Goal: Task Accomplishment & Management: Manage account settings

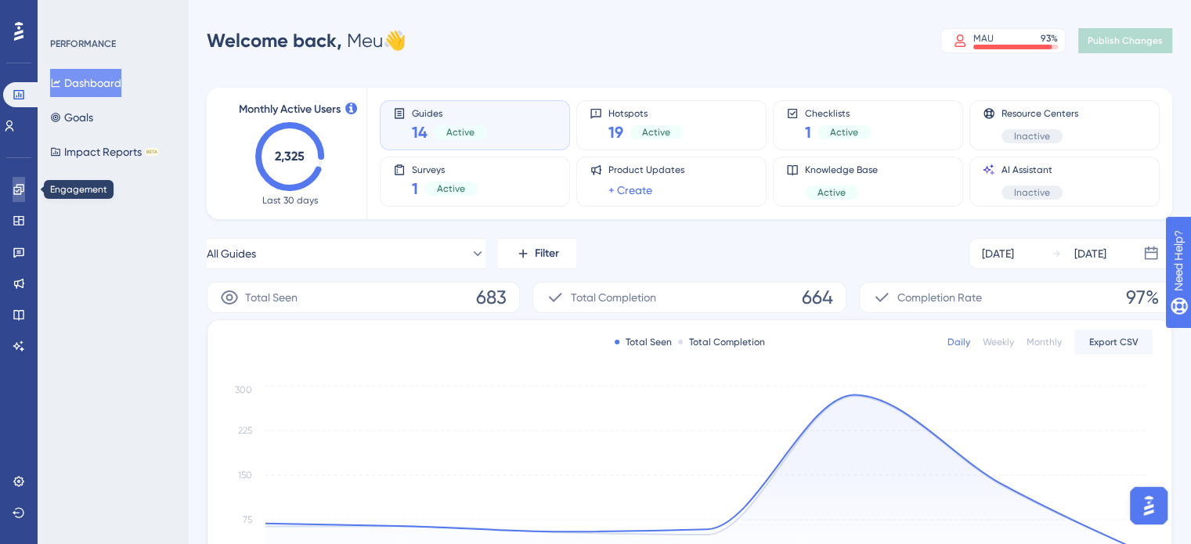
click at [13, 190] on link at bounding box center [19, 189] width 13 height 25
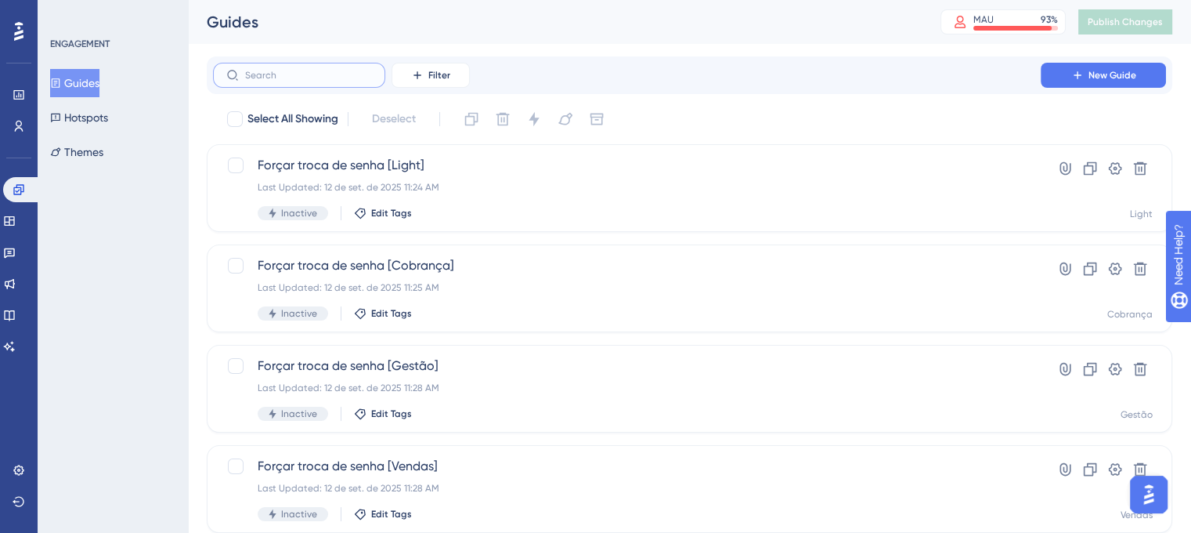
click at [288, 73] on input "text" at bounding box center [308, 75] width 127 height 11
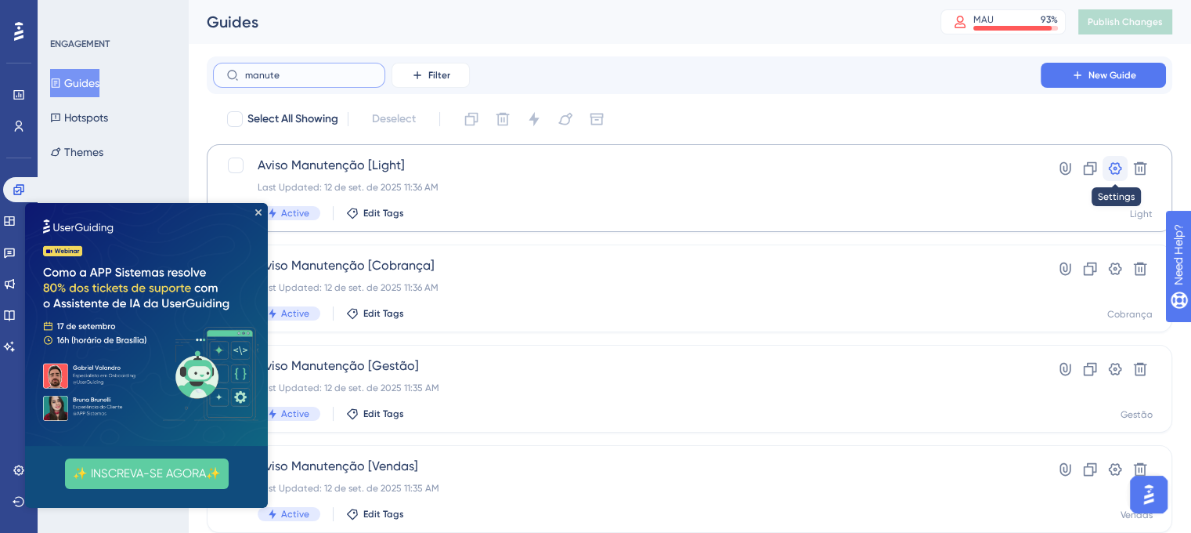
type input "manute"
click at [1112, 168] on icon at bounding box center [1116, 169] width 16 height 16
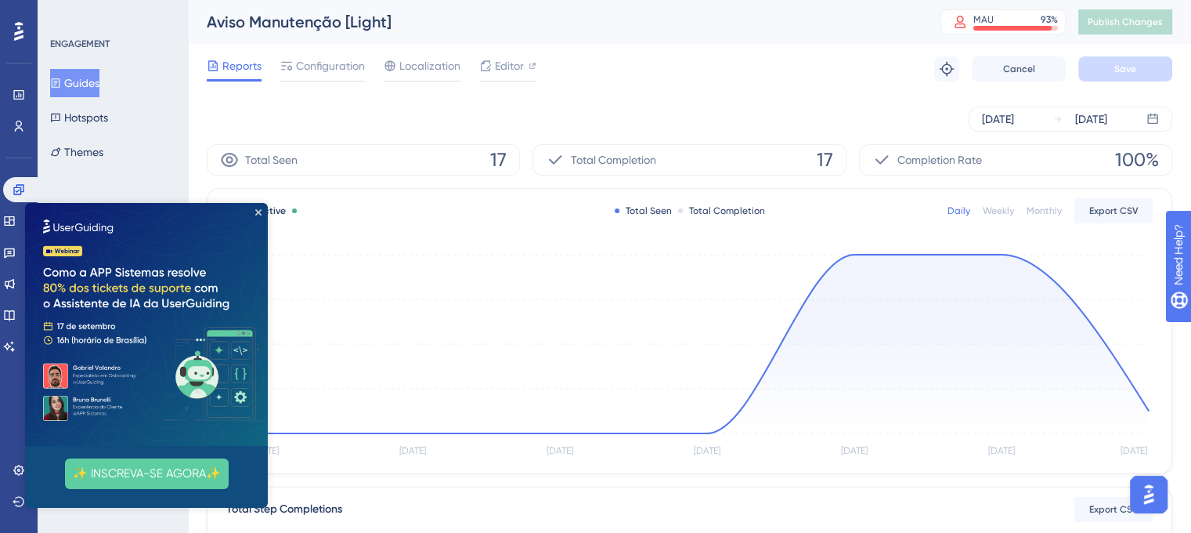
click at [260, 208] on img at bounding box center [146, 324] width 243 height 243
click at [259, 210] on icon "Close Preview" at bounding box center [258, 212] width 6 height 6
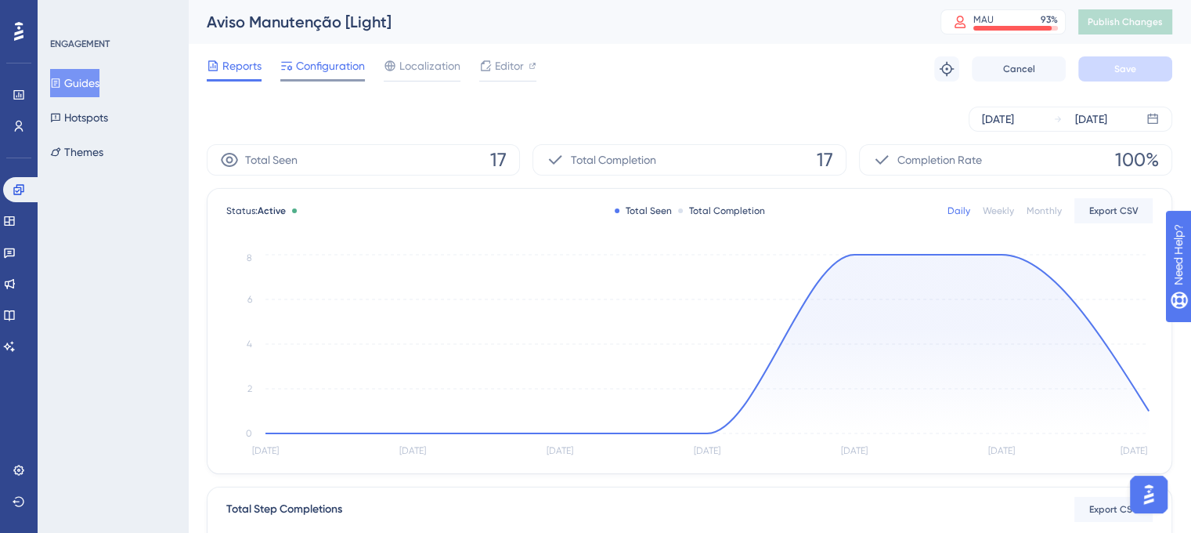
click at [334, 64] on span "Configuration" at bounding box center [330, 65] width 69 height 19
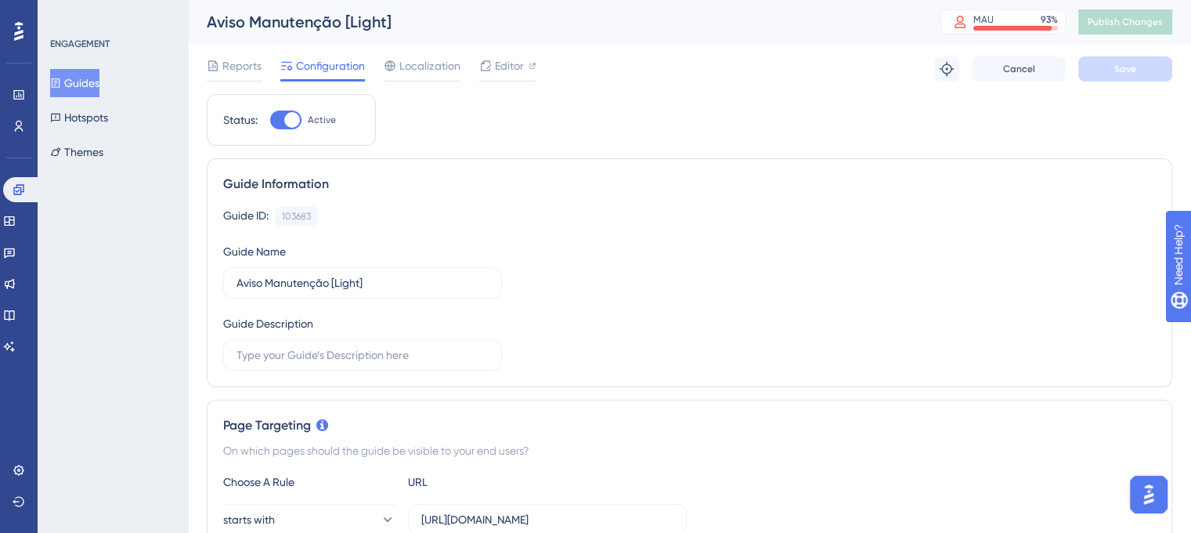
click at [288, 119] on div at bounding box center [292, 120] width 16 height 16
click at [270, 120] on input "Active" at bounding box center [269, 120] width 1 height 1
checkbox input "false"
click at [1112, 67] on button "Save" at bounding box center [1126, 68] width 94 height 25
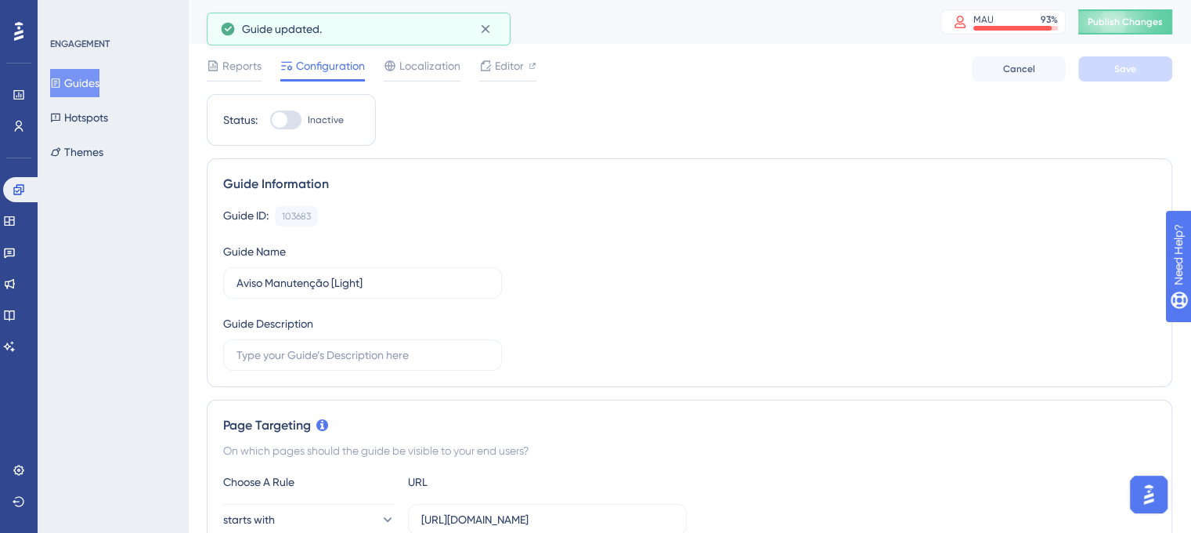
click at [81, 90] on button "Guides" at bounding box center [74, 83] width 49 height 28
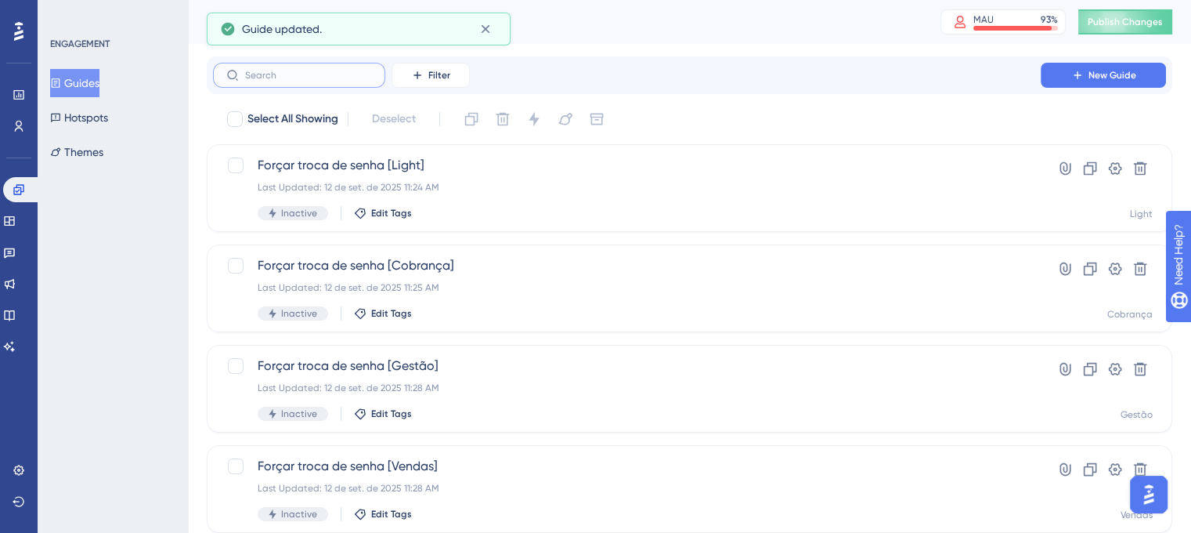
click at [320, 73] on input "text" at bounding box center [308, 75] width 127 height 11
paste input "manute"
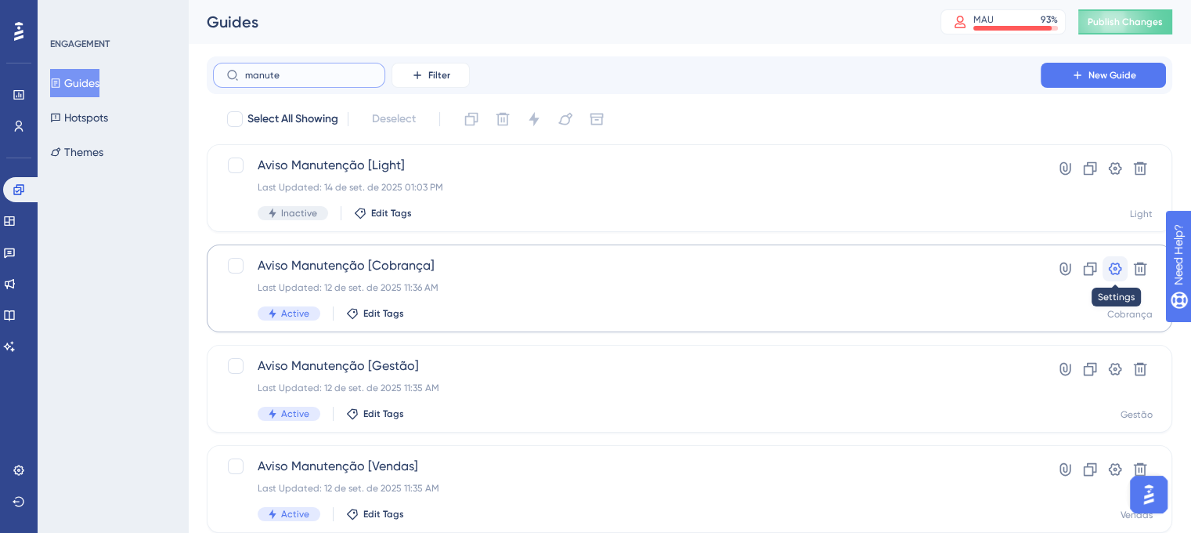
type input "manute"
click at [1108, 272] on icon at bounding box center [1116, 269] width 16 height 16
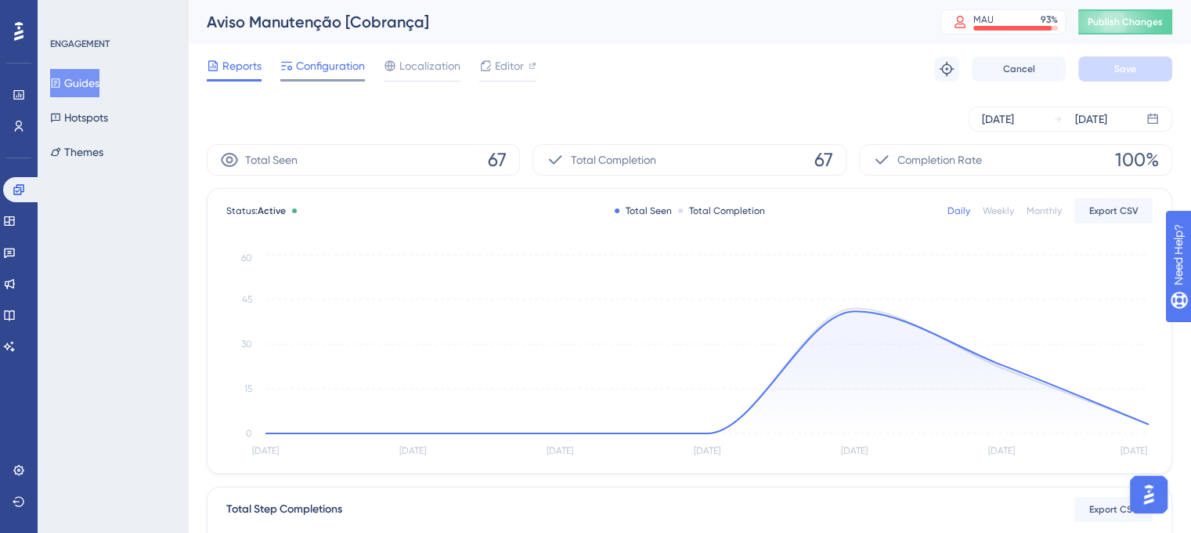
click at [329, 58] on span "Configuration" at bounding box center [330, 65] width 69 height 19
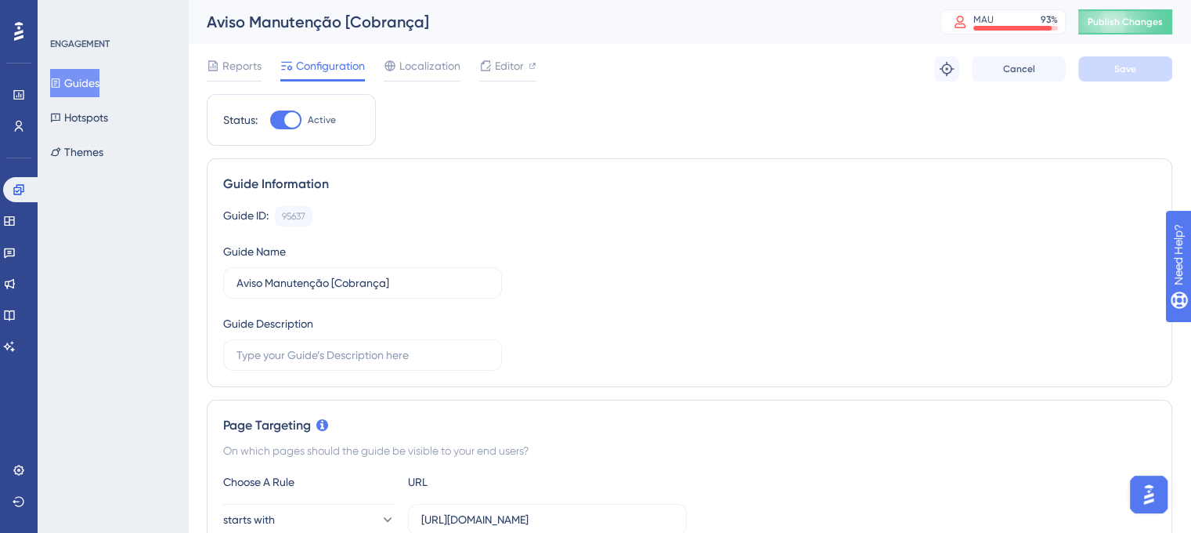
click at [287, 123] on div at bounding box center [292, 120] width 16 height 16
click at [270, 121] on input "Active" at bounding box center [269, 120] width 1 height 1
checkbox input "false"
click at [1097, 67] on button "Save" at bounding box center [1126, 68] width 94 height 25
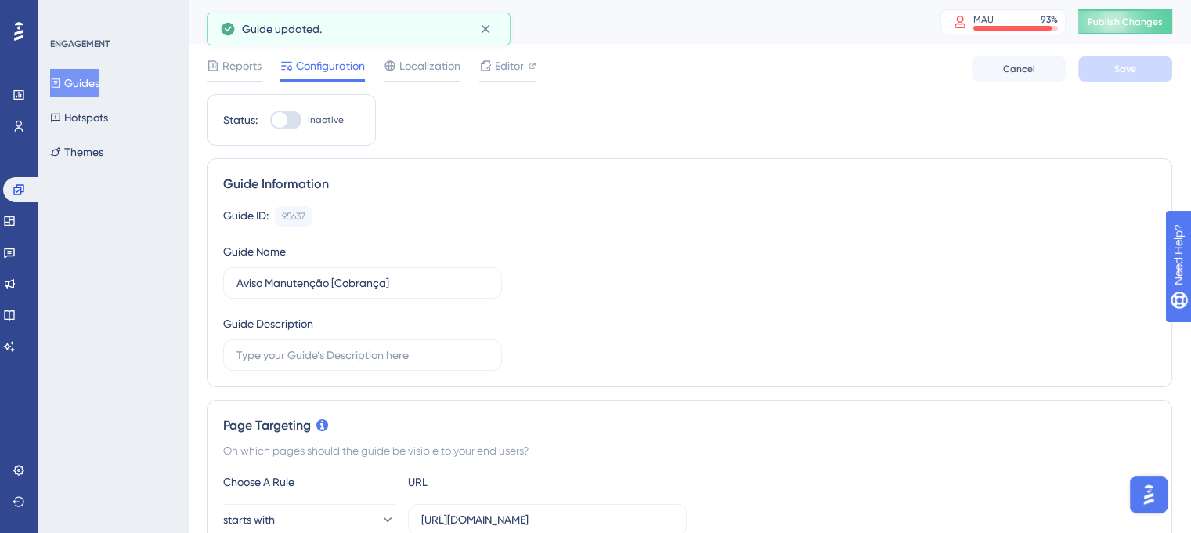
click at [80, 78] on button "Guides" at bounding box center [74, 83] width 49 height 28
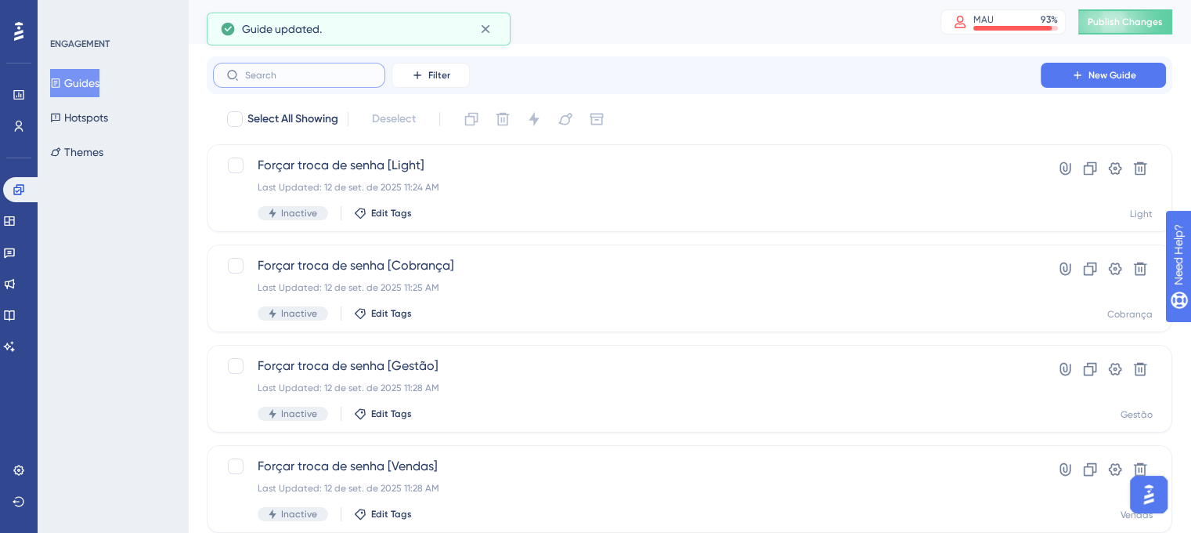
click at [269, 73] on input "text" at bounding box center [308, 75] width 127 height 11
paste input "manute"
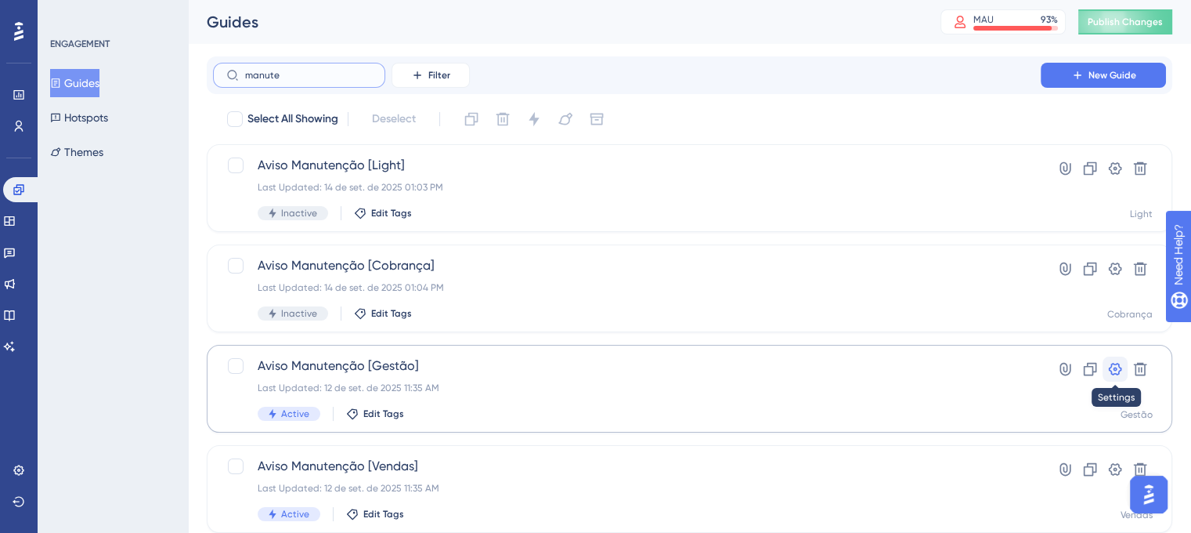
type input "manute"
click at [1114, 360] on button at bounding box center [1115, 368] width 25 height 25
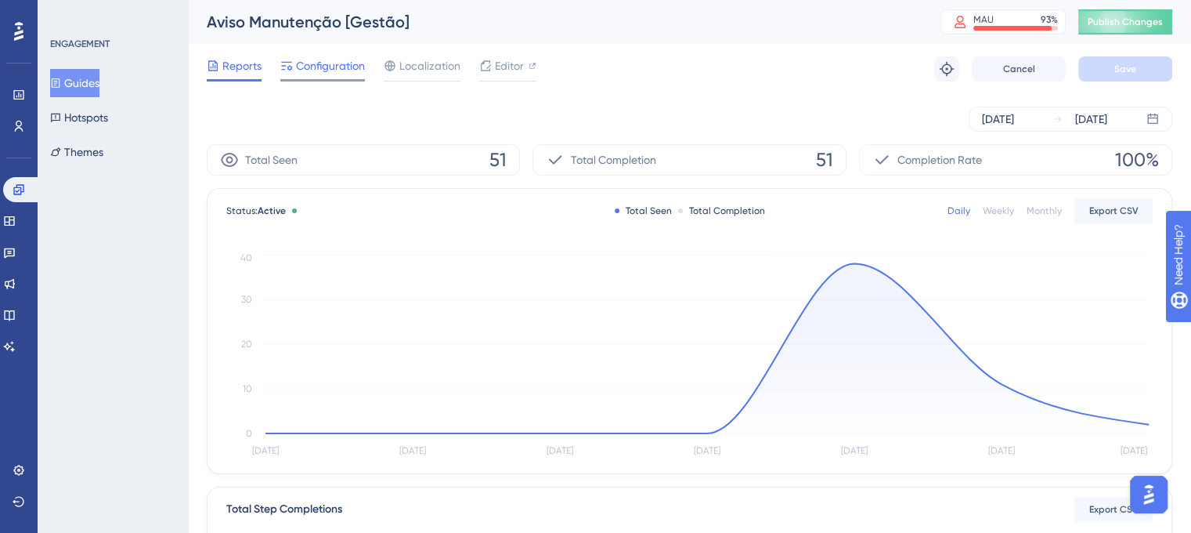
click at [343, 71] on span "Configuration" at bounding box center [330, 65] width 69 height 19
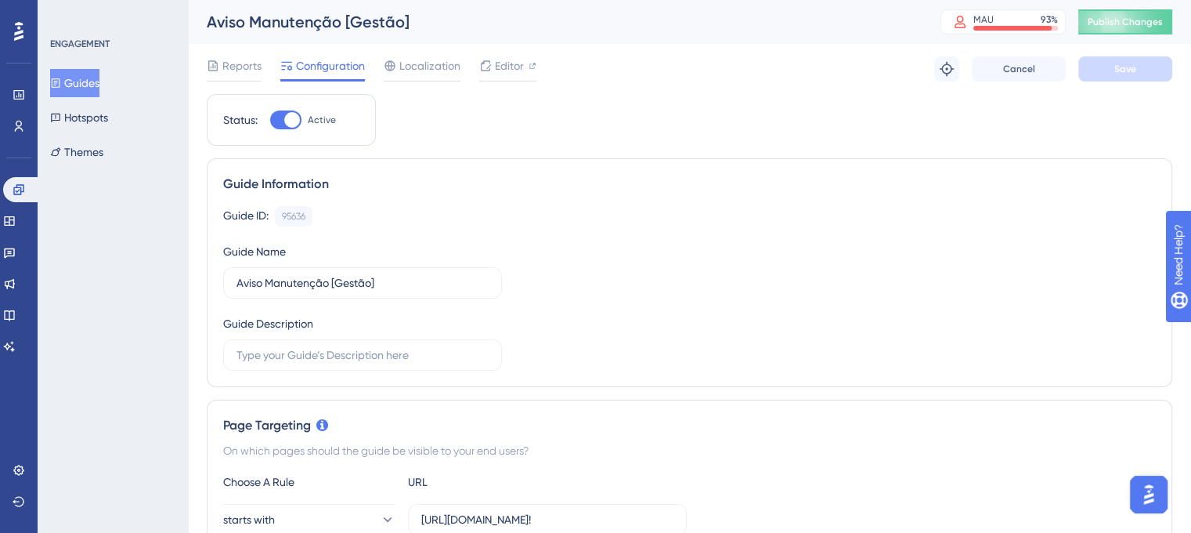
click at [285, 115] on div at bounding box center [292, 120] width 16 height 16
click at [270, 120] on input "Active" at bounding box center [269, 120] width 1 height 1
checkbox input "false"
click at [1156, 69] on button "Save" at bounding box center [1126, 68] width 94 height 25
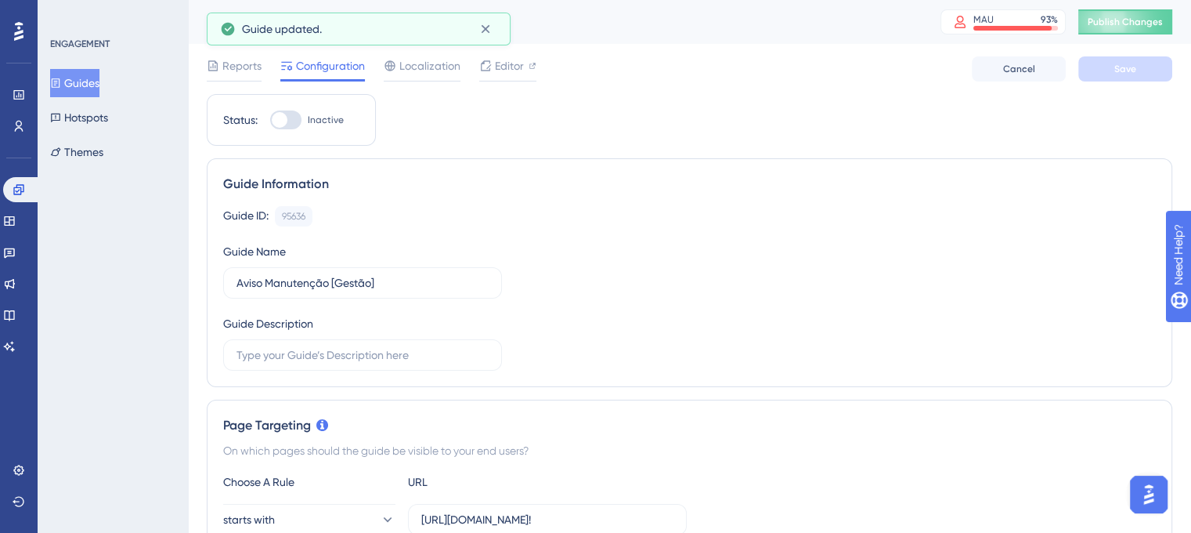
click at [91, 84] on button "Guides" at bounding box center [74, 83] width 49 height 28
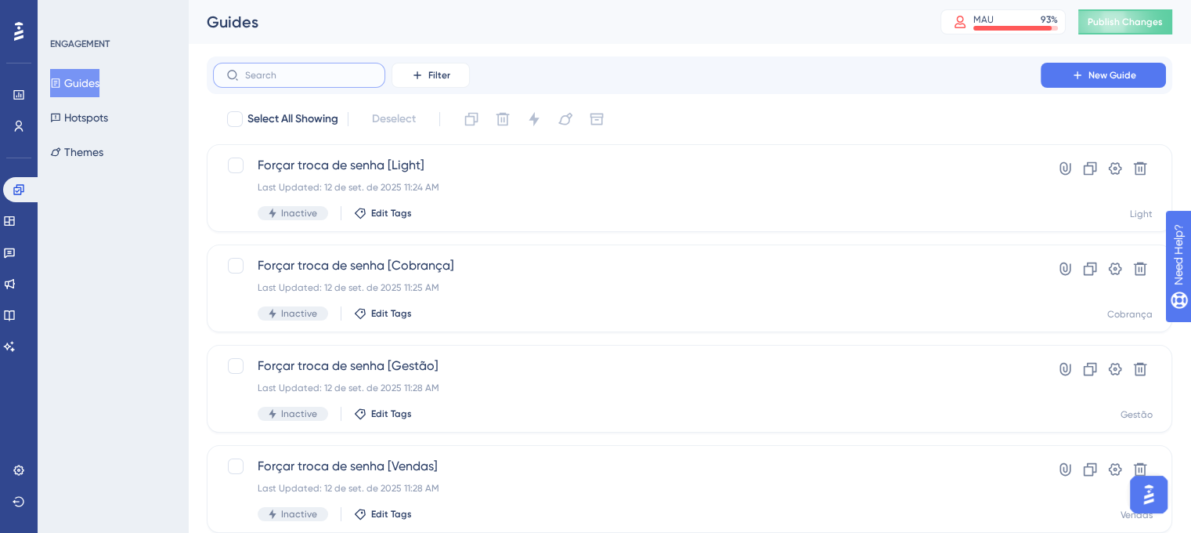
click at [333, 81] on input "text" at bounding box center [308, 75] width 127 height 11
paste input "manute"
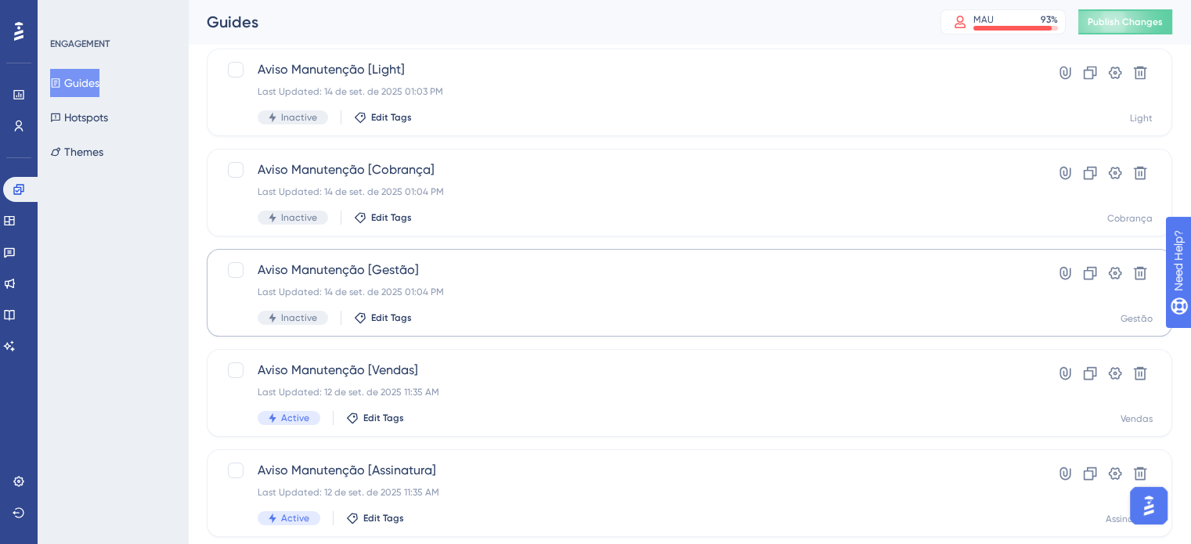
scroll to position [138, 0]
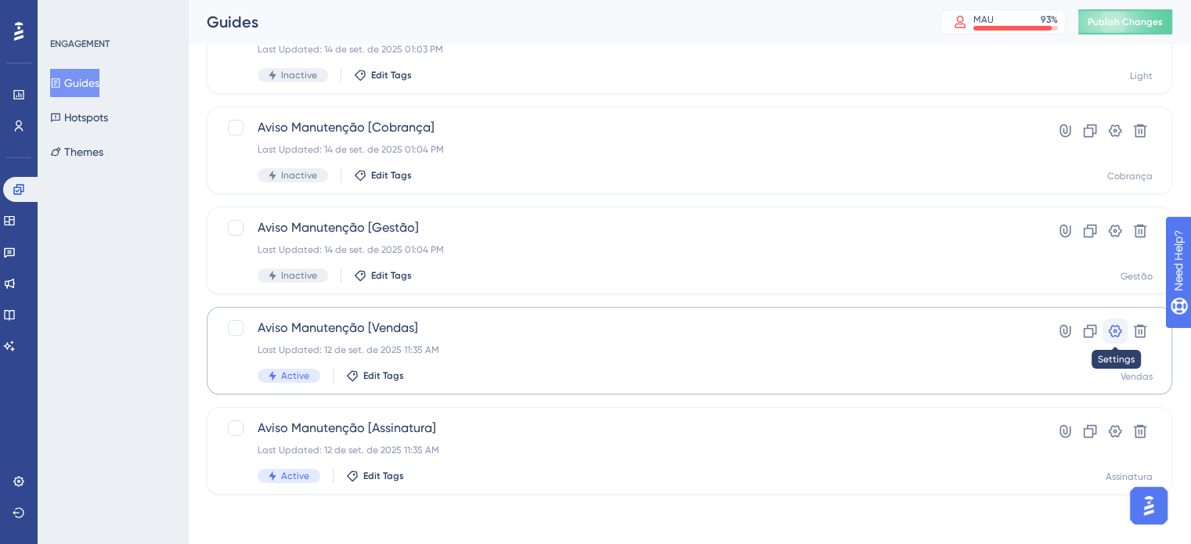
type input "manute"
click at [1119, 327] on icon at bounding box center [1116, 332] width 16 height 16
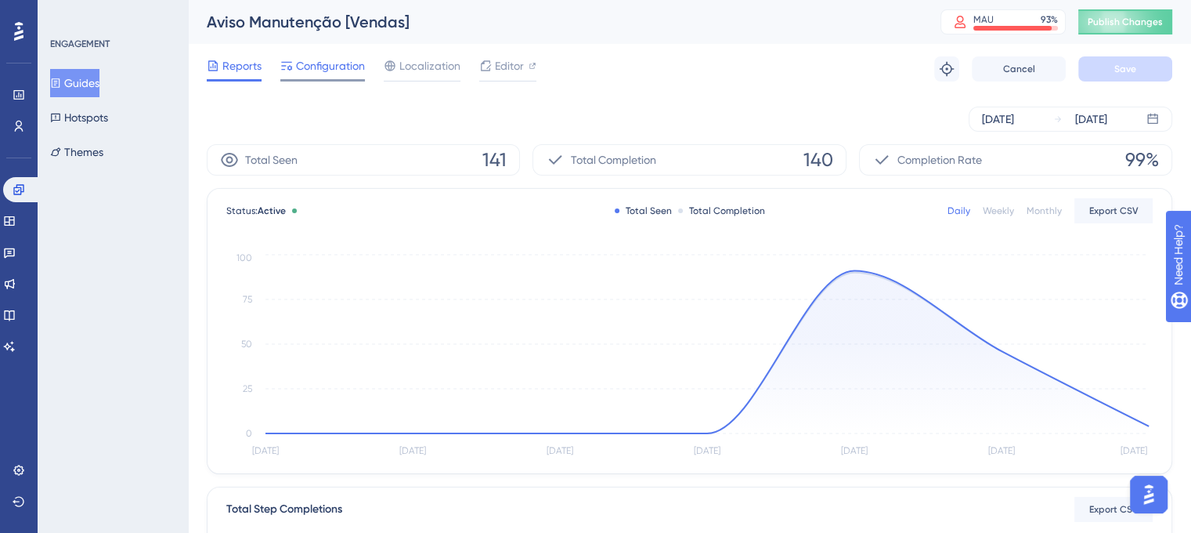
click at [334, 79] on div at bounding box center [322, 80] width 85 height 2
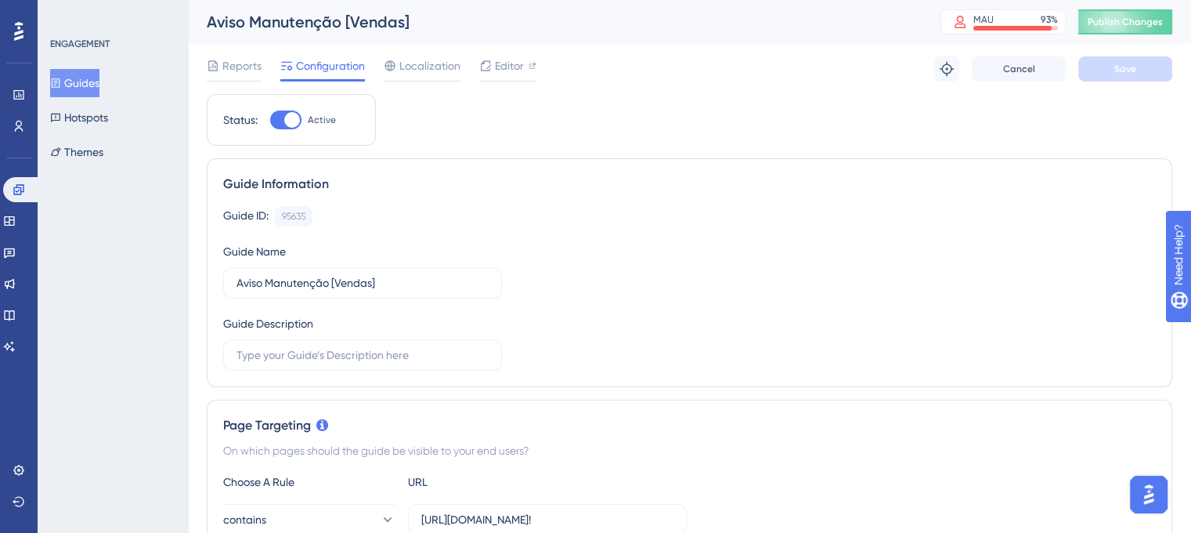
click at [279, 114] on div at bounding box center [285, 119] width 31 height 19
click at [270, 120] on input "Active" at bounding box center [269, 120] width 1 height 1
checkbox input "false"
click at [1091, 74] on button "Save" at bounding box center [1126, 68] width 94 height 25
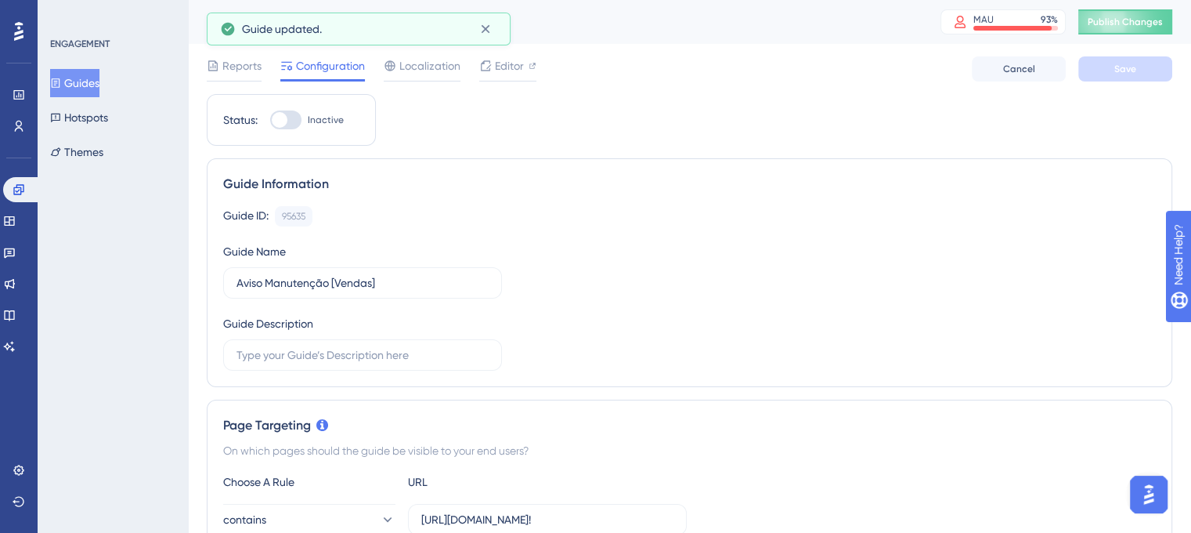
click at [88, 78] on button "Guides" at bounding box center [74, 83] width 49 height 28
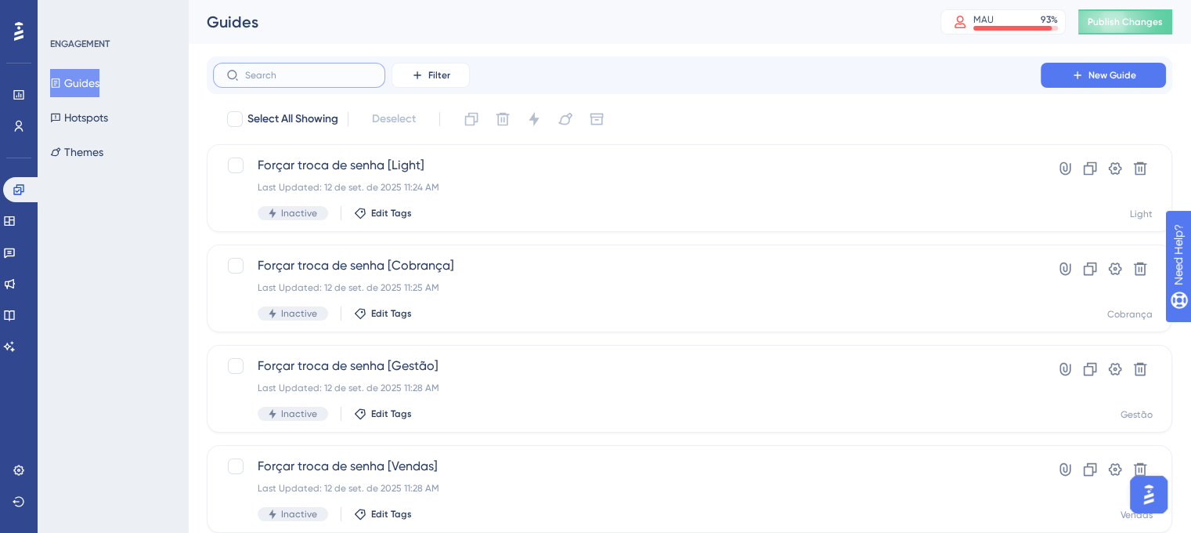
click at [318, 73] on input "text" at bounding box center [308, 75] width 127 height 11
paste input "manute"
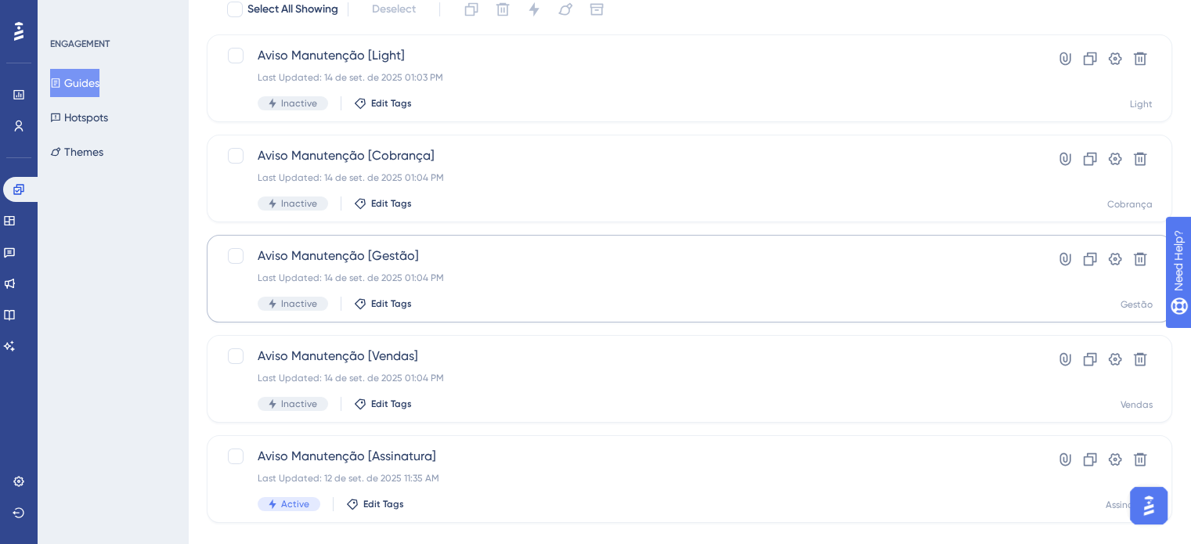
scroll to position [138, 0]
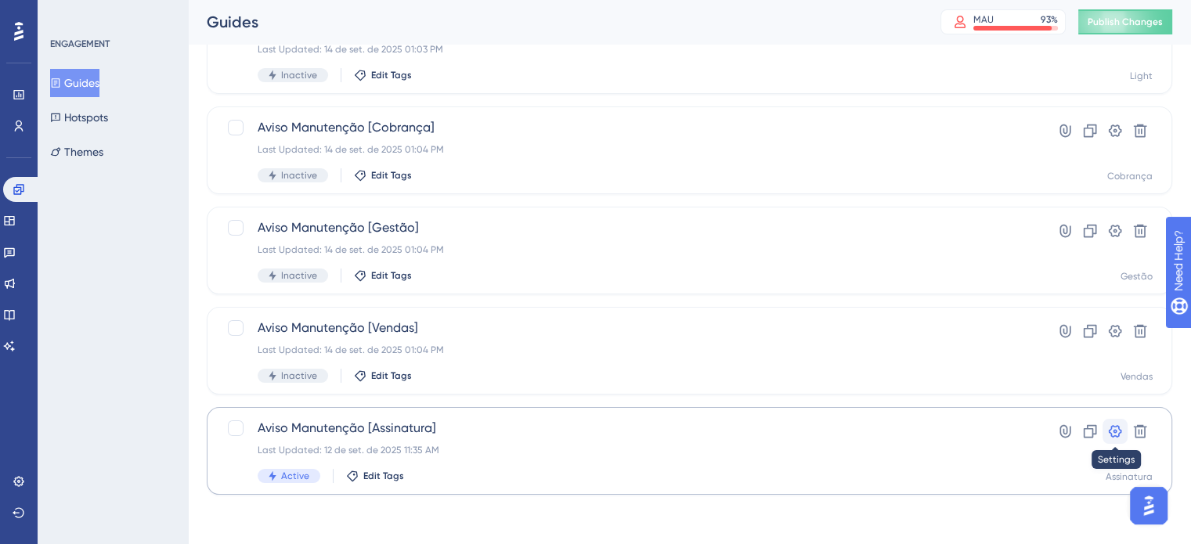
type input "manute"
click at [1115, 429] on icon at bounding box center [1115, 431] width 13 height 13
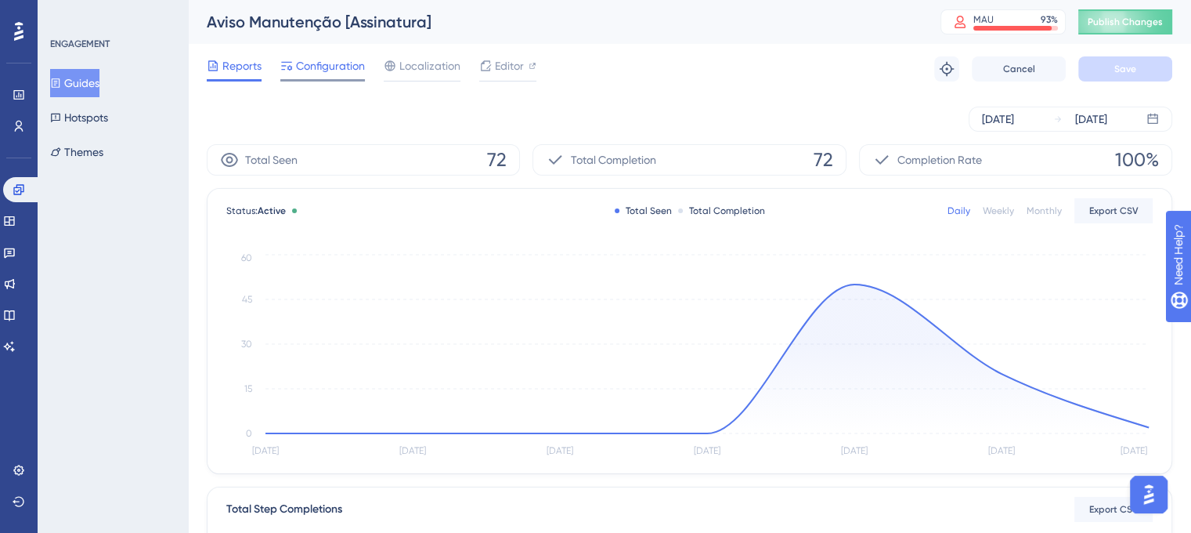
click at [305, 59] on span "Configuration" at bounding box center [330, 65] width 69 height 19
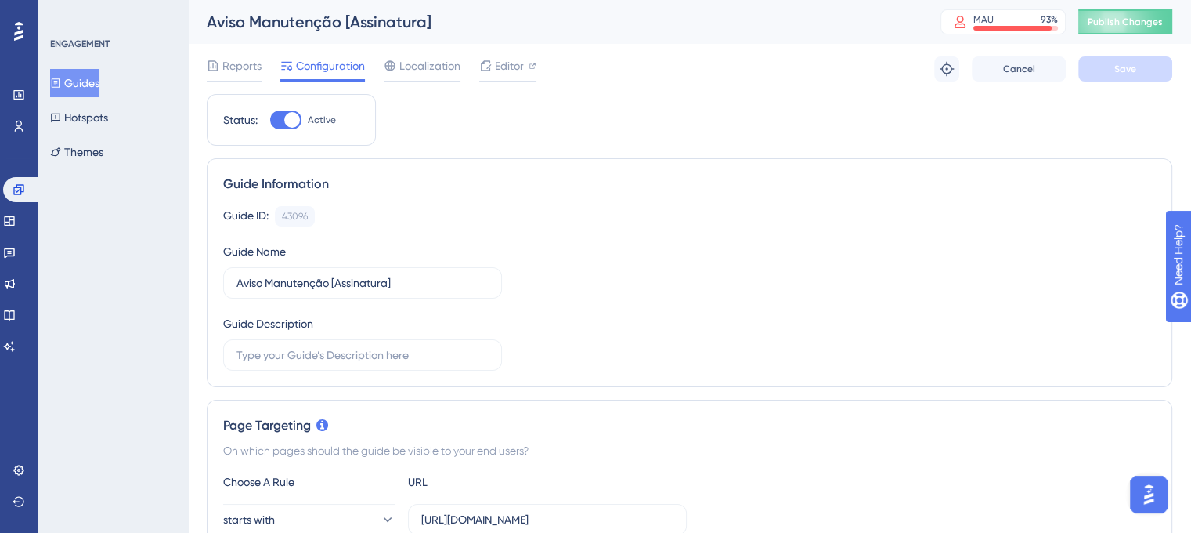
click at [288, 121] on div at bounding box center [292, 120] width 16 height 16
click at [270, 121] on input "Active" at bounding box center [269, 120] width 1 height 1
checkbox input "false"
click at [1154, 58] on button "Save" at bounding box center [1126, 68] width 94 height 25
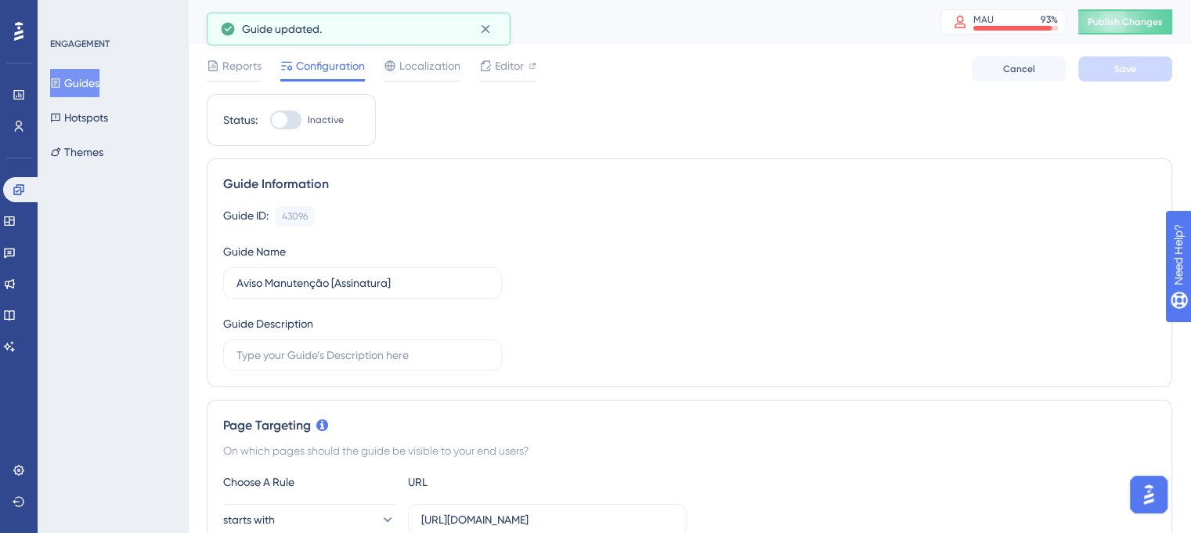
click at [79, 73] on button "Guides" at bounding box center [74, 83] width 49 height 28
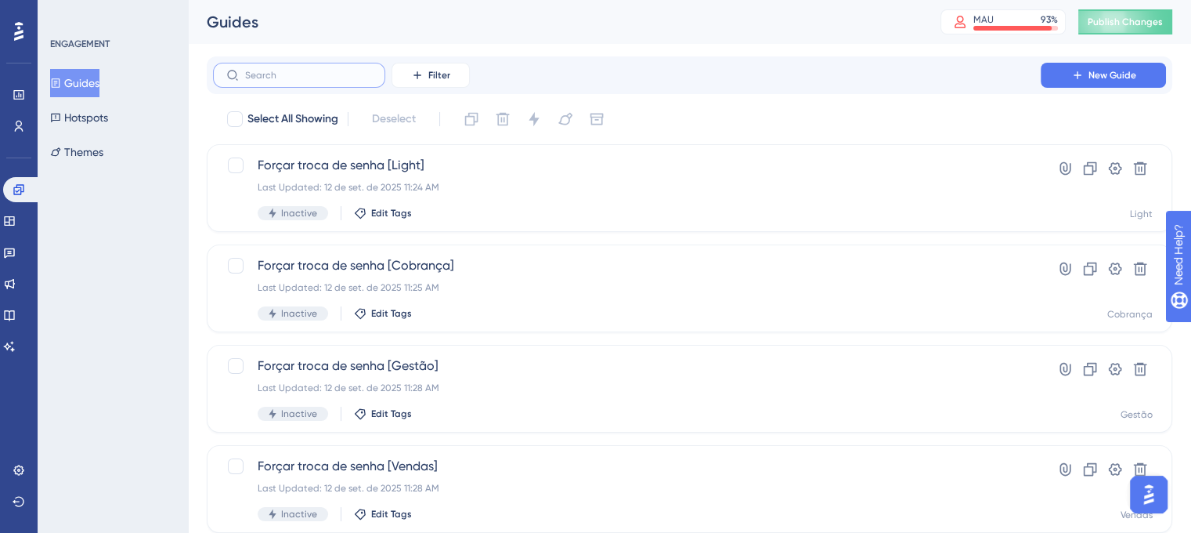
click at [346, 74] on input "text" at bounding box center [308, 75] width 127 height 11
paste input "manute"
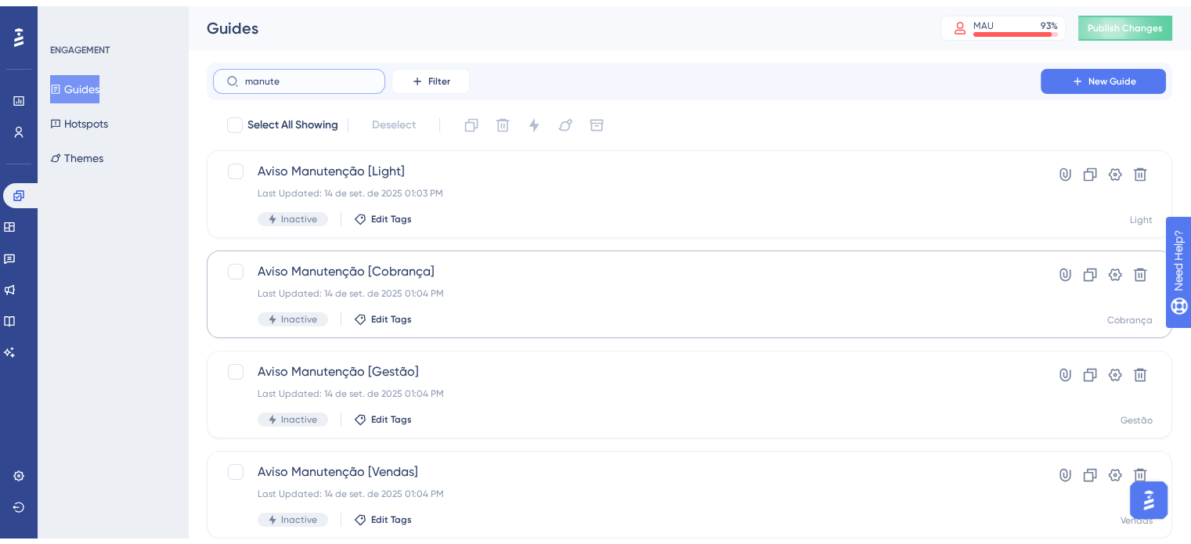
scroll to position [138, 0]
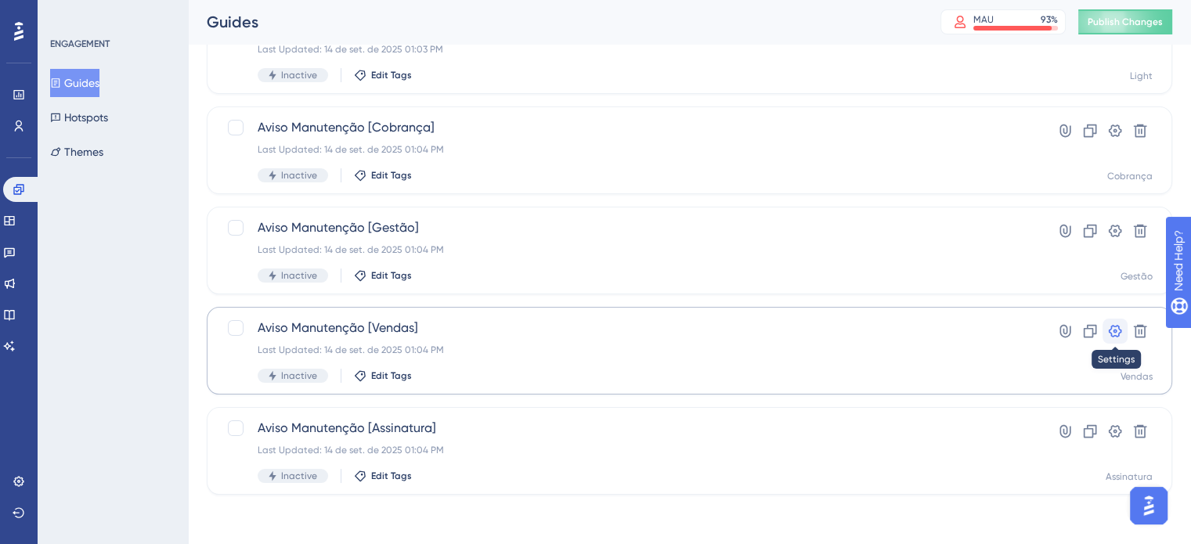
type input "manute"
click at [1115, 336] on icon at bounding box center [1116, 332] width 16 height 16
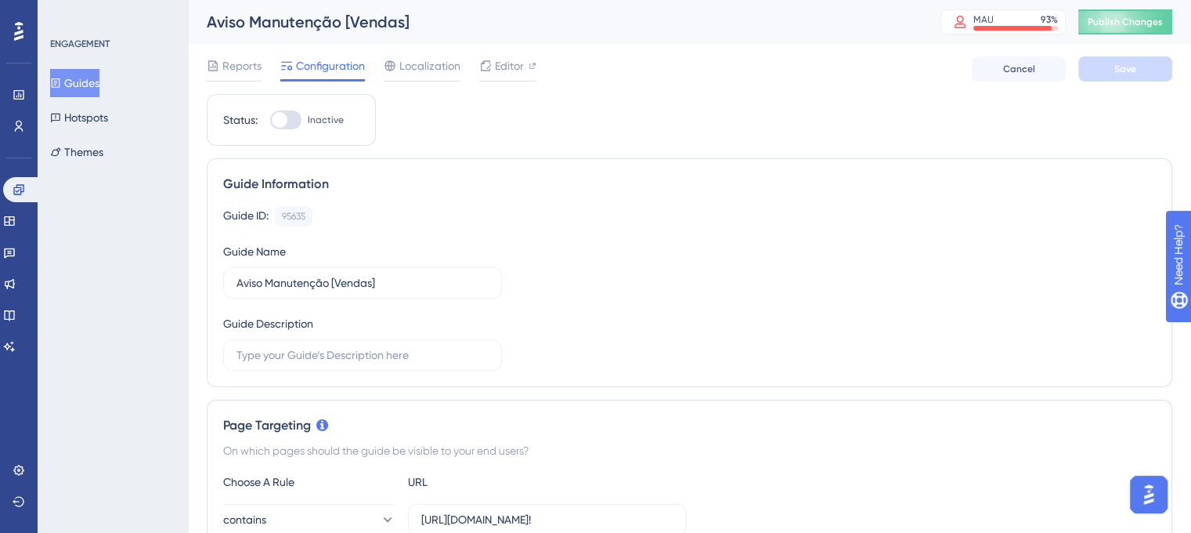
click at [295, 119] on div at bounding box center [285, 119] width 31 height 19
click at [270, 120] on input "Inactive" at bounding box center [269, 120] width 1 height 1
click at [295, 119] on div at bounding box center [292, 120] width 16 height 16
click at [270, 120] on input "Active" at bounding box center [269, 120] width 1 height 1
click at [295, 119] on div at bounding box center [285, 119] width 31 height 19
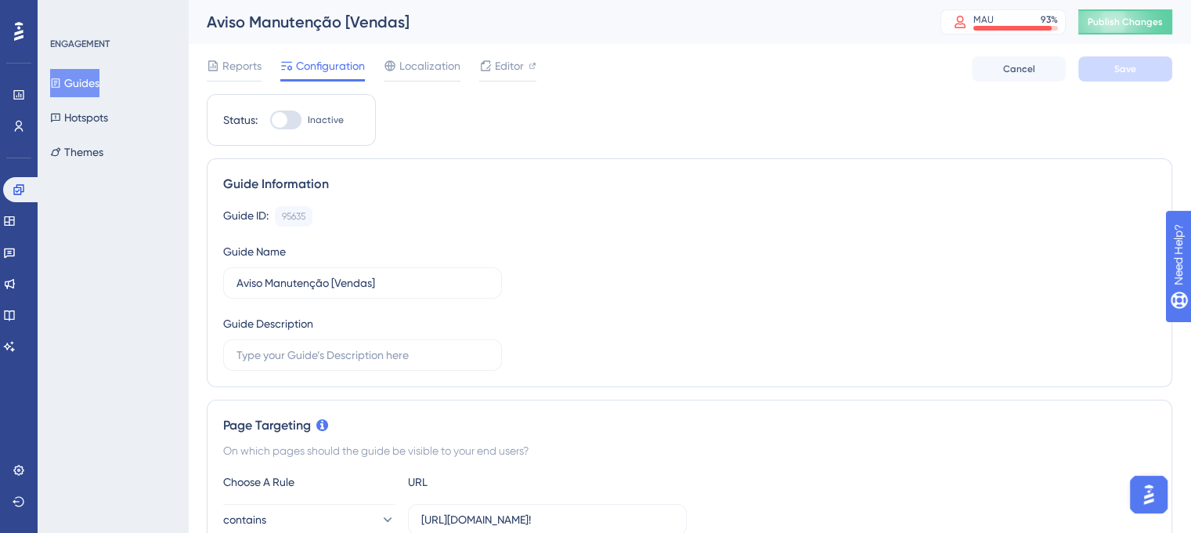
click at [270, 120] on input "Inactive" at bounding box center [269, 120] width 1 height 1
click at [295, 119] on div at bounding box center [292, 120] width 16 height 16
click at [270, 120] on input "Active" at bounding box center [269, 120] width 1 height 1
drag, startPoint x: 295, startPoint y: 119, endPoint x: 1112, endPoint y: 127, distance: 817.9
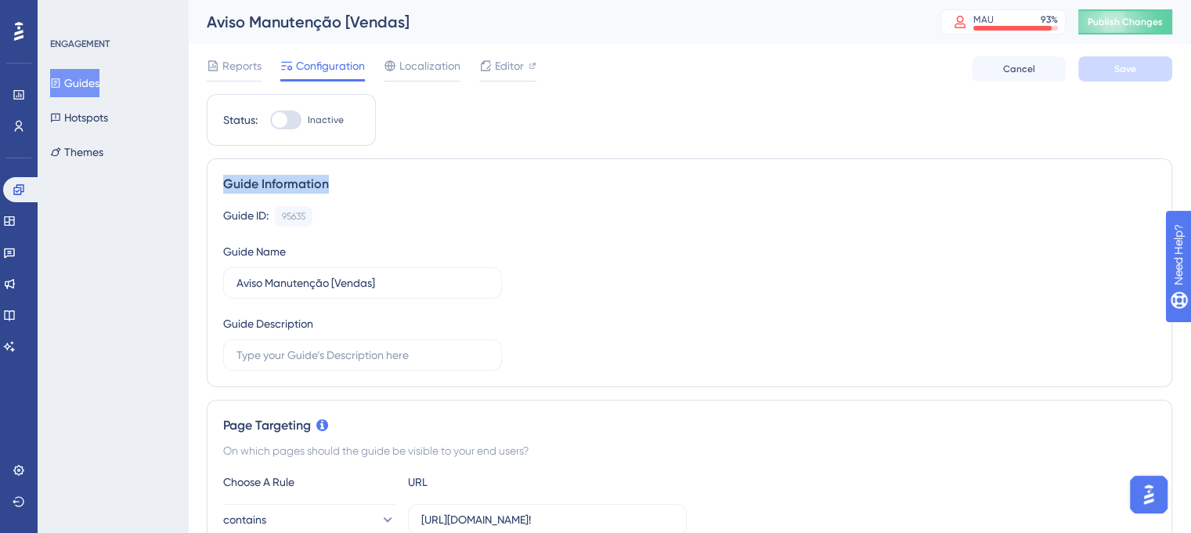
click at [287, 112] on div at bounding box center [285, 119] width 31 height 19
click at [270, 120] on input "Inactive" at bounding box center [269, 120] width 1 height 1
drag, startPoint x: 1181, startPoint y: 57, endPoint x: 1144, endPoint y: 65, distance: 36.9
click at [1144, 65] on button "Save" at bounding box center [1126, 68] width 94 height 25
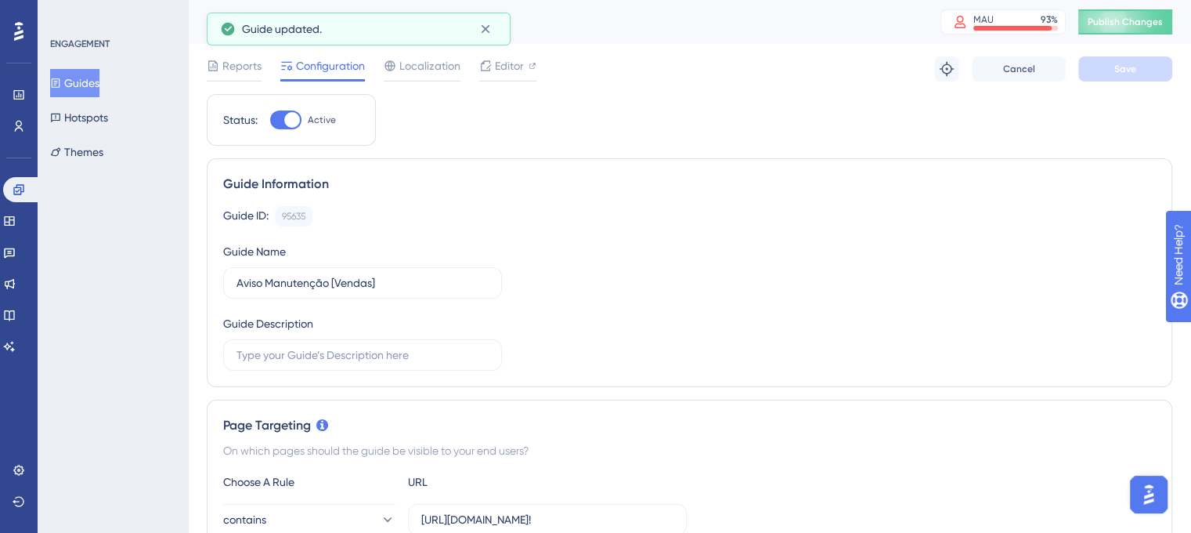
click at [302, 128] on label "Active" at bounding box center [303, 119] width 66 height 19
click at [270, 121] on input "Active" at bounding box center [269, 120] width 1 height 1
checkbox input "false"
click at [1116, 65] on span "Save" at bounding box center [1126, 69] width 22 height 13
click at [87, 85] on button "Guides" at bounding box center [74, 83] width 49 height 28
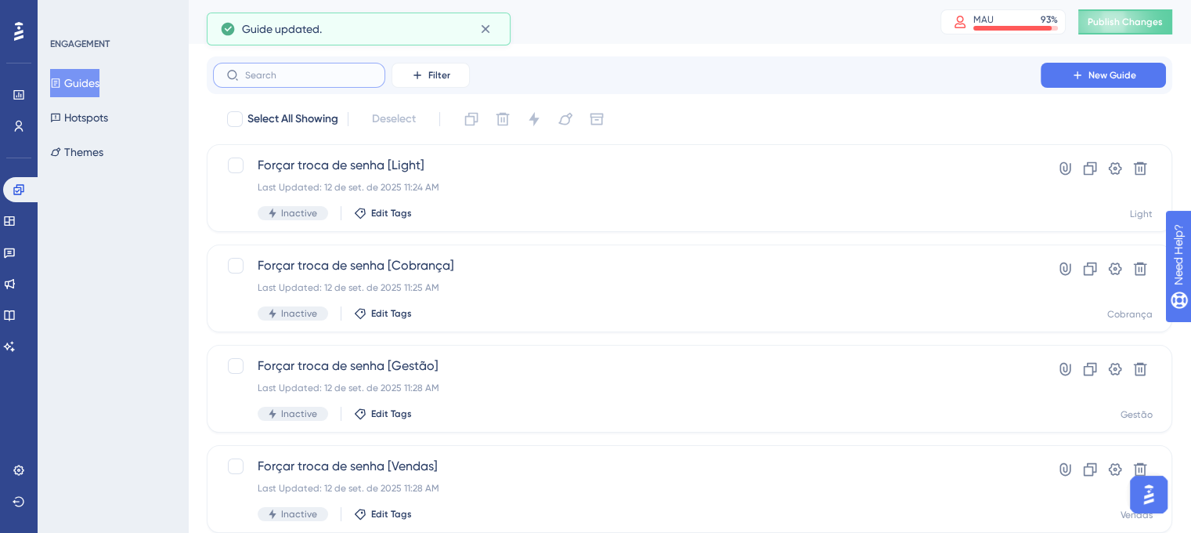
paste input "manute"
click at [351, 73] on input "manute" at bounding box center [308, 75] width 127 height 11
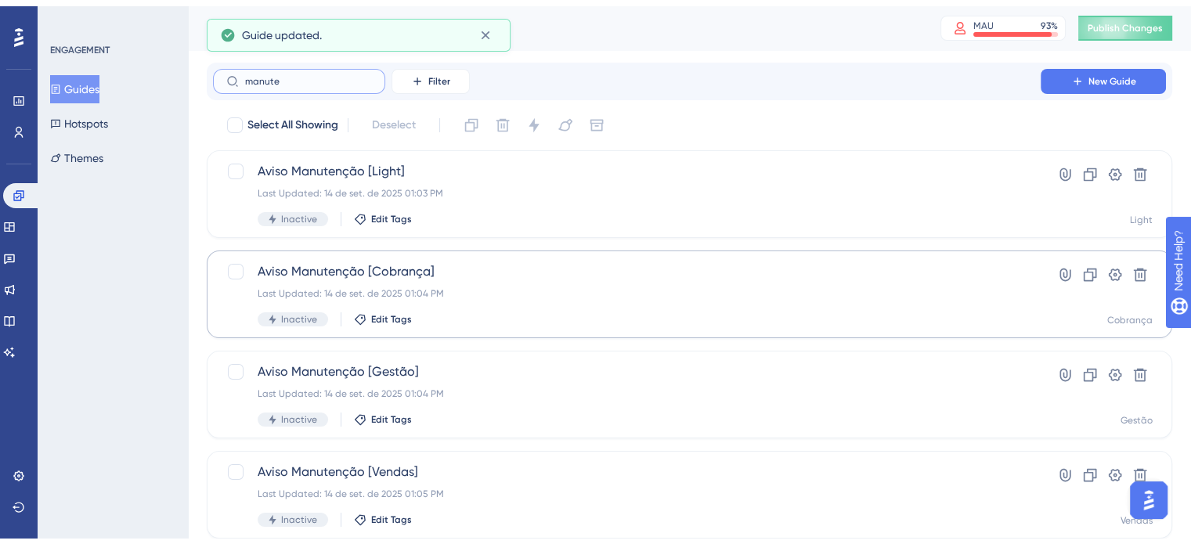
scroll to position [138, 0]
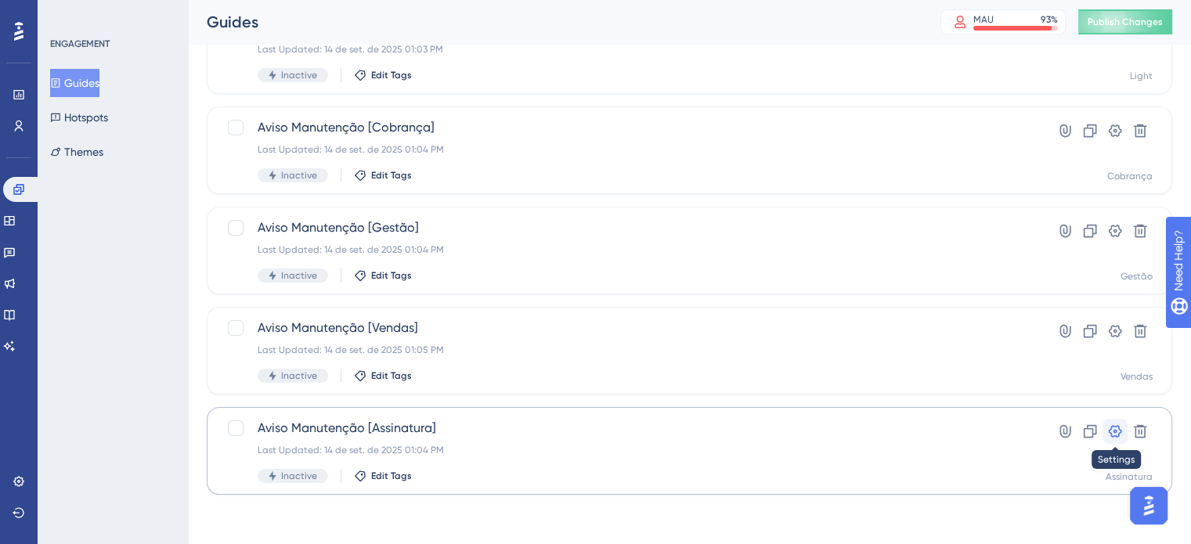
type input "manute"
click at [1112, 431] on icon at bounding box center [1116, 432] width 16 height 16
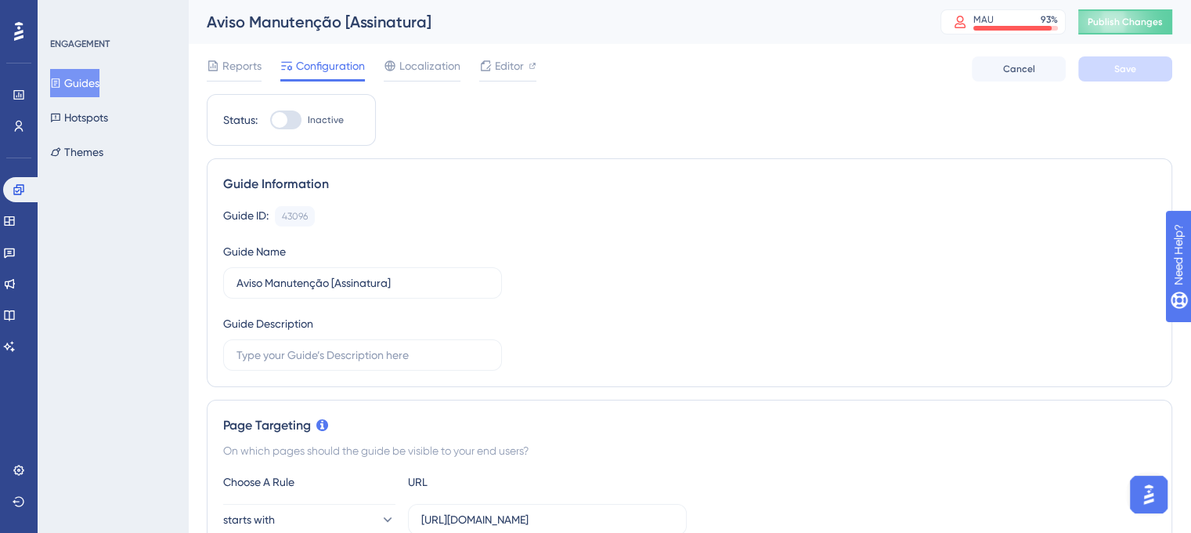
click at [279, 113] on div at bounding box center [280, 120] width 16 height 16
click at [270, 120] on input "Inactive" at bounding box center [269, 120] width 1 height 1
drag, startPoint x: 1132, startPoint y: 81, endPoint x: 1114, endPoint y: 71, distance: 20.7
click at [1114, 71] on div "Reports Configuration Localization Editor Cancel Save" at bounding box center [690, 69] width 966 height 50
click at [1115, 71] on span "Save" at bounding box center [1126, 69] width 22 height 13
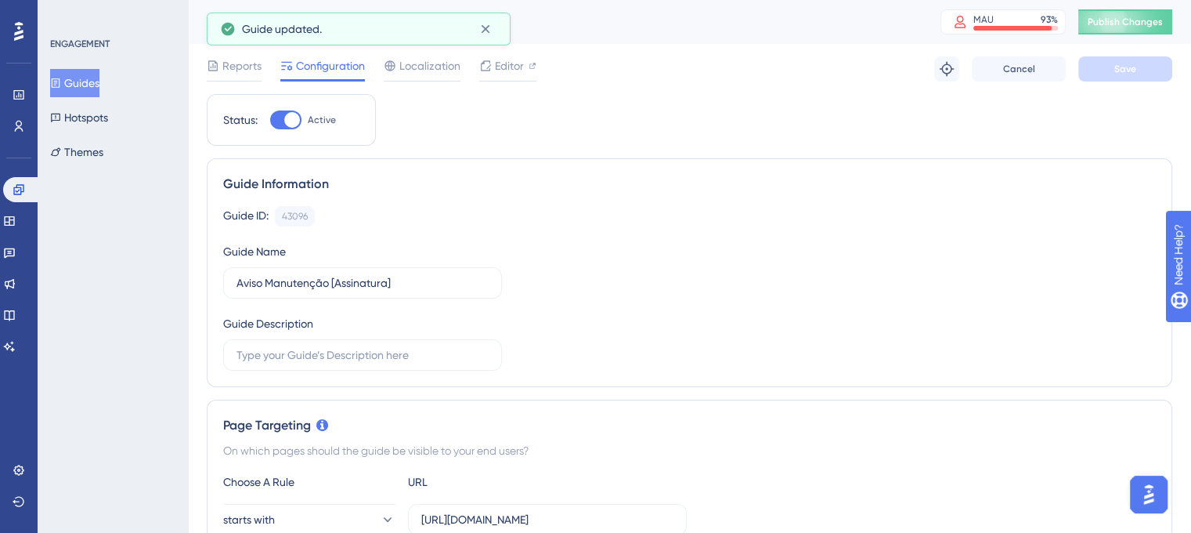
click at [284, 121] on div at bounding box center [285, 119] width 31 height 19
click at [270, 121] on input "Active" at bounding box center [269, 120] width 1 height 1
checkbox input "false"
click at [1137, 70] on button "Save" at bounding box center [1126, 68] width 94 height 25
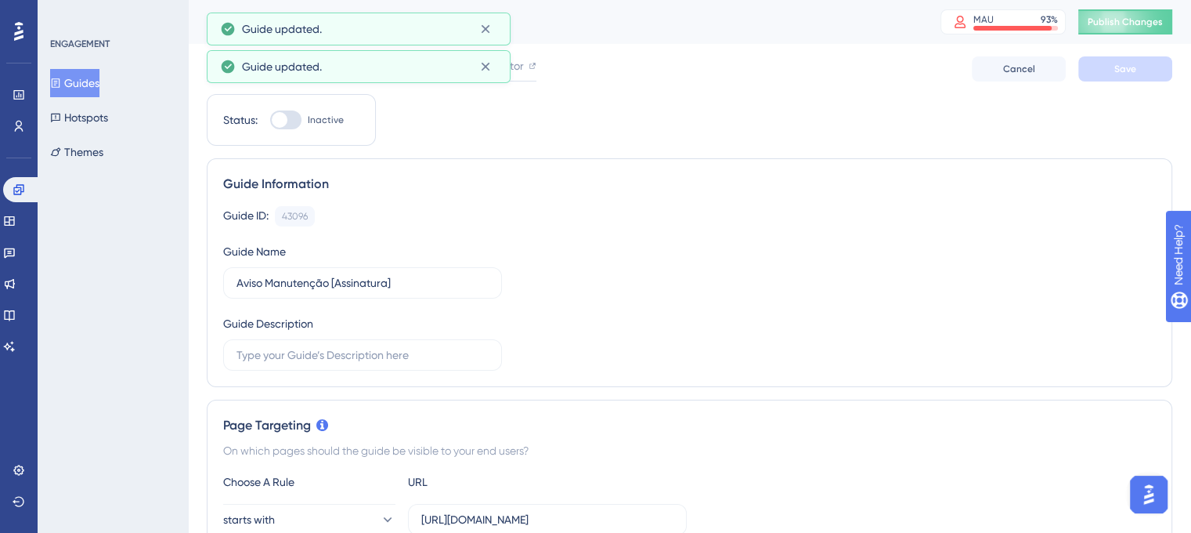
click at [84, 89] on button "Guides" at bounding box center [74, 83] width 49 height 28
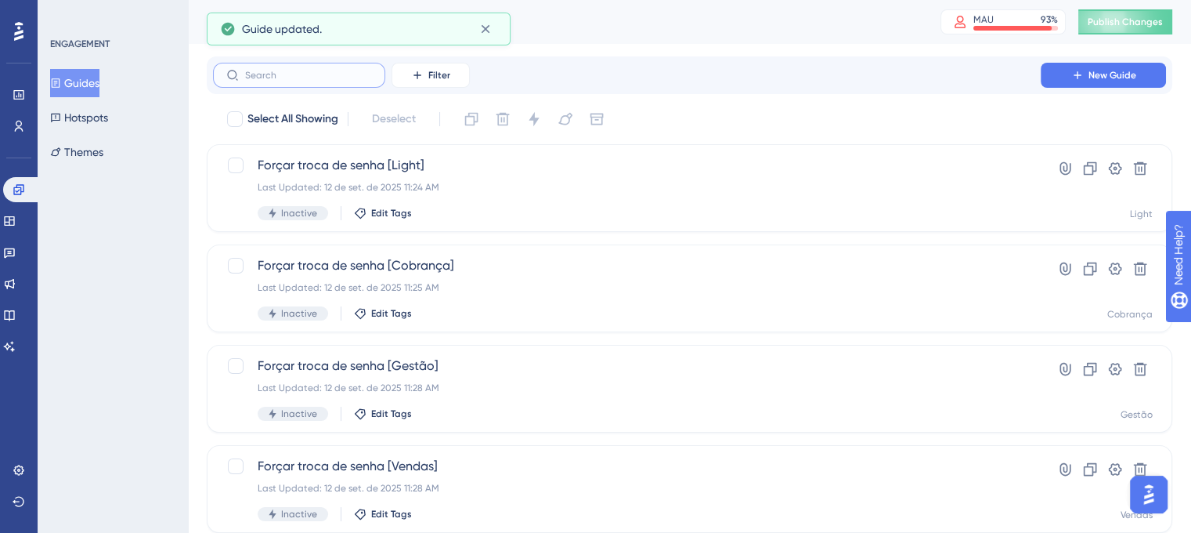
paste input "manute"
click at [342, 77] on input "manute" at bounding box center [308, 75] width 127 height 11
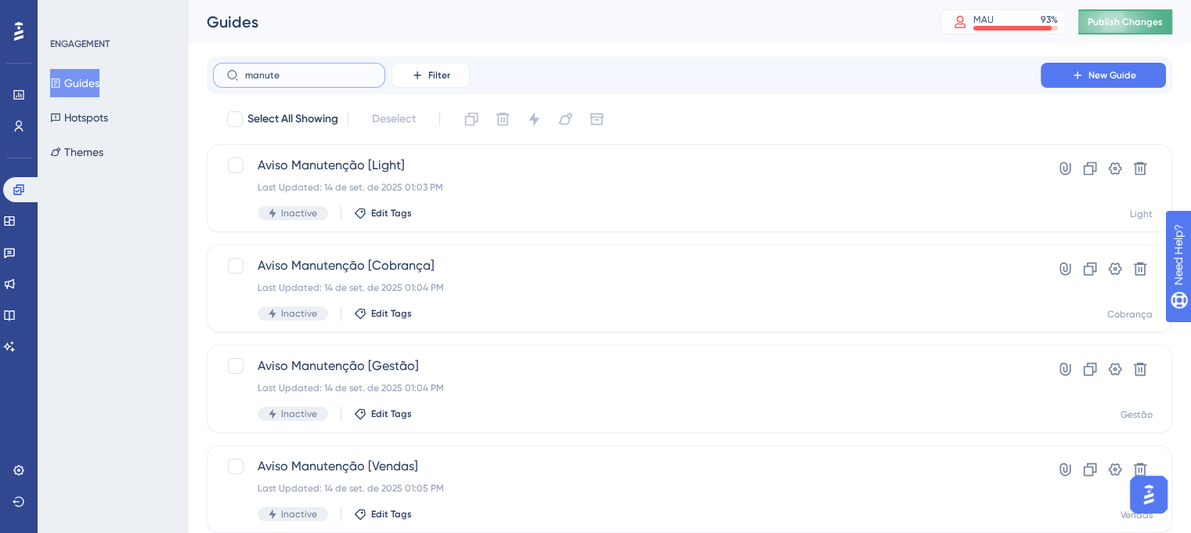
type input "manute"
click at [1147, 28] on button "Publish Changes" at bounding box center [1126, 21] width 94 height 25
click at [18, 187] on icon at bounding box center [18, 189] width 10 height 10
